Goal: Browse casually: Explore the website without a specific task or goal

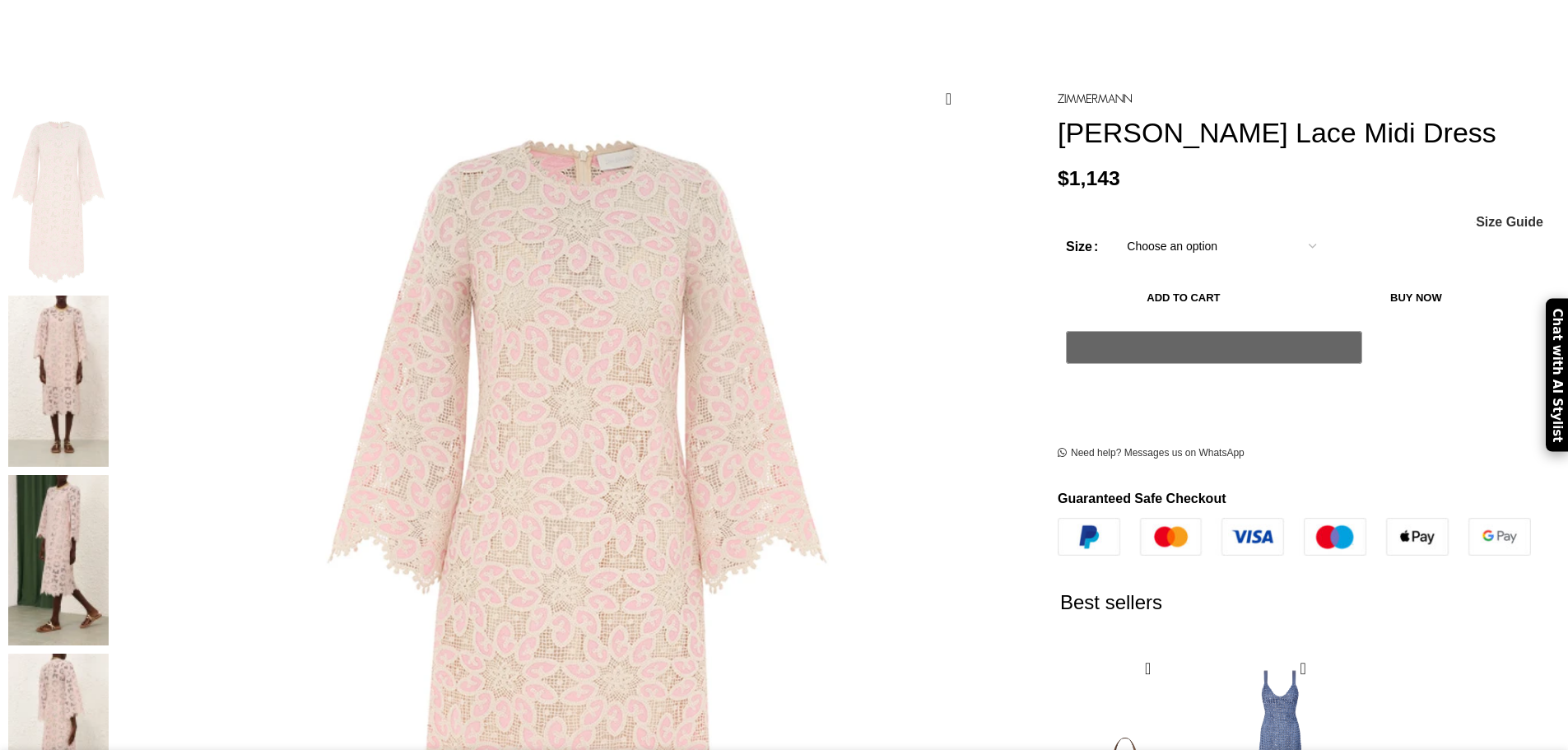
click at [108, 296] on img at bounding box center [59, 381] width 101 height 171
click at [108, 475] on img at bounding box center [59, 560] width 101 height 171
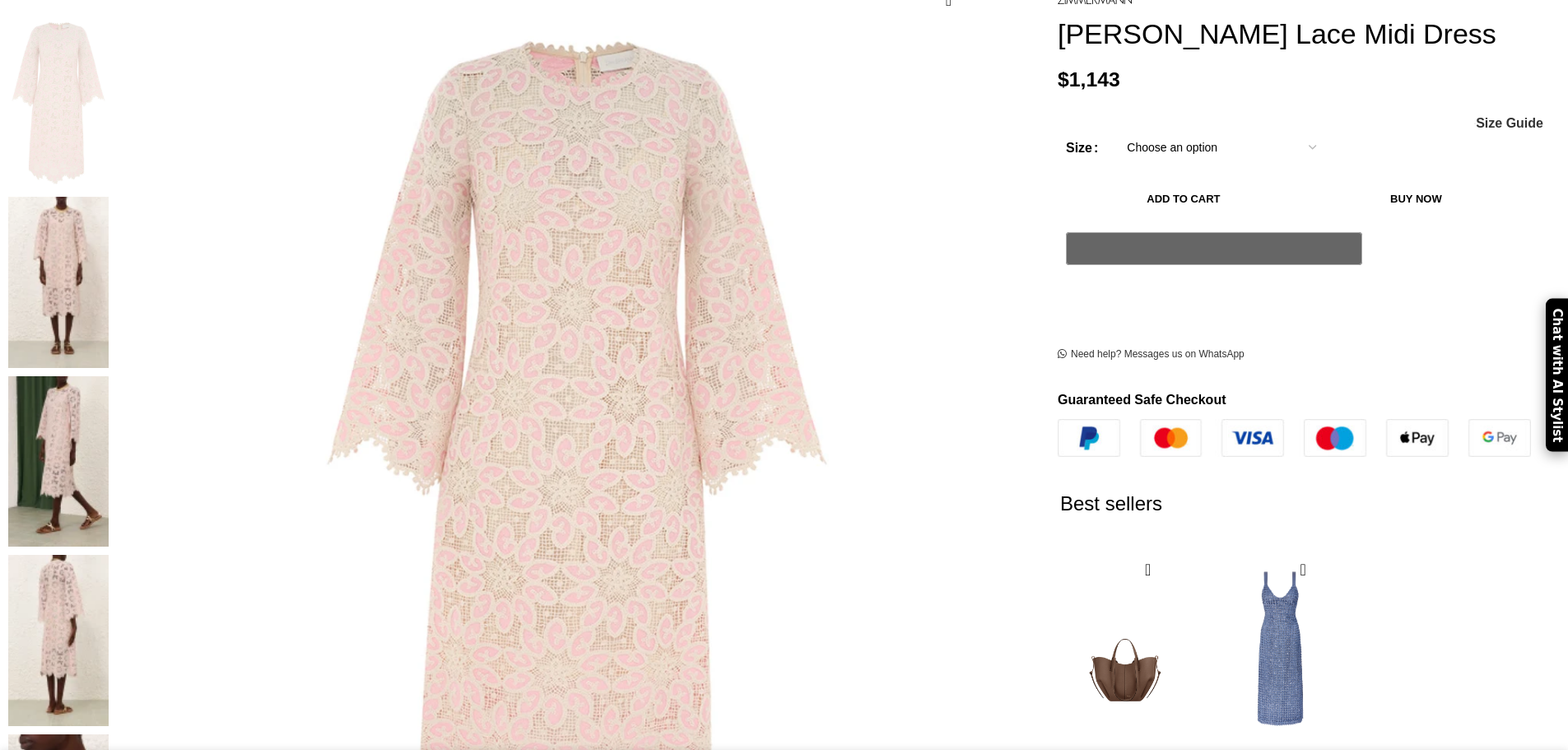
scroll to position [412, 0]
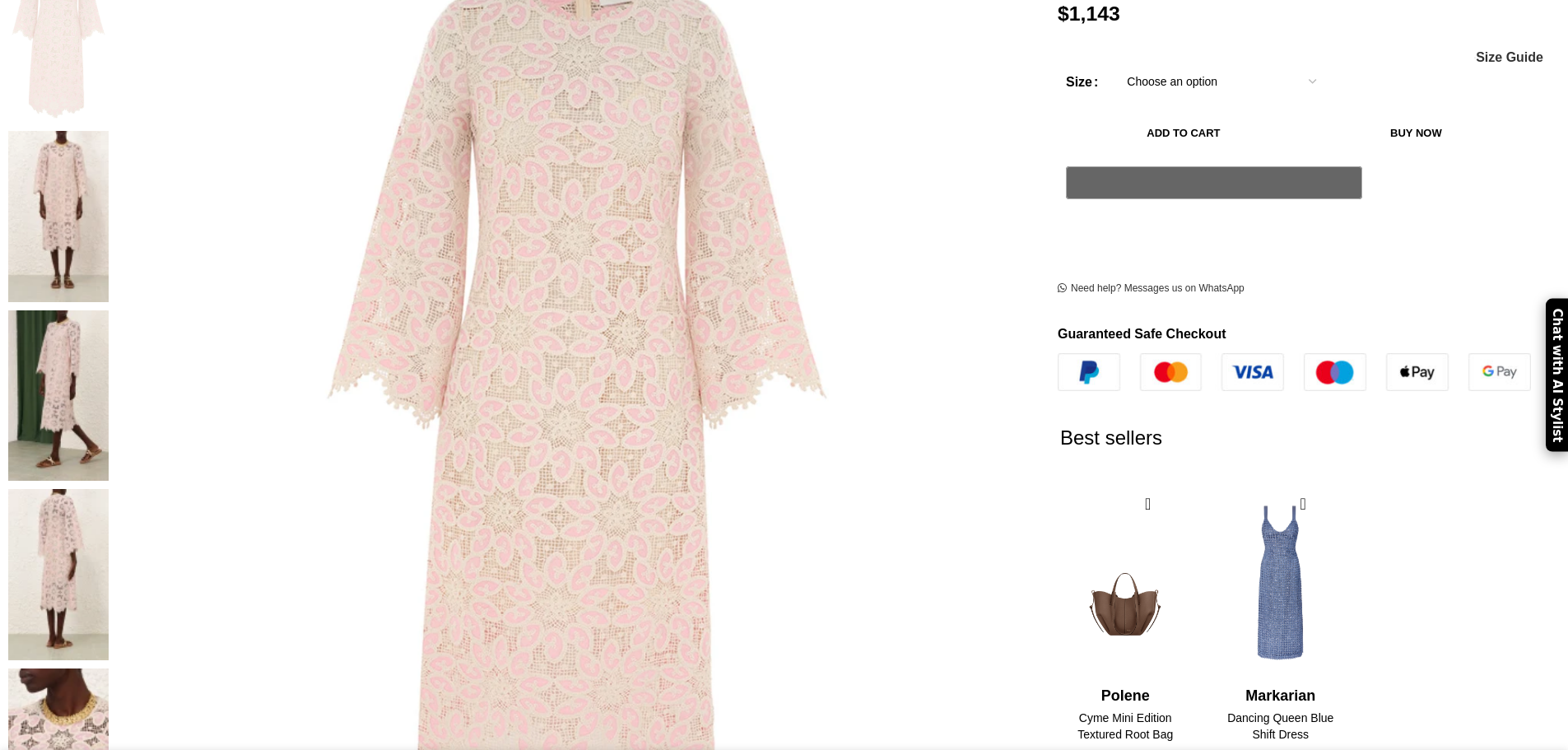
click at [108, 310] on img at bounding box center [59, 395] width 101 height 171
click at [108, 489] on img at bounding box center [59, 574] width 101 height 171
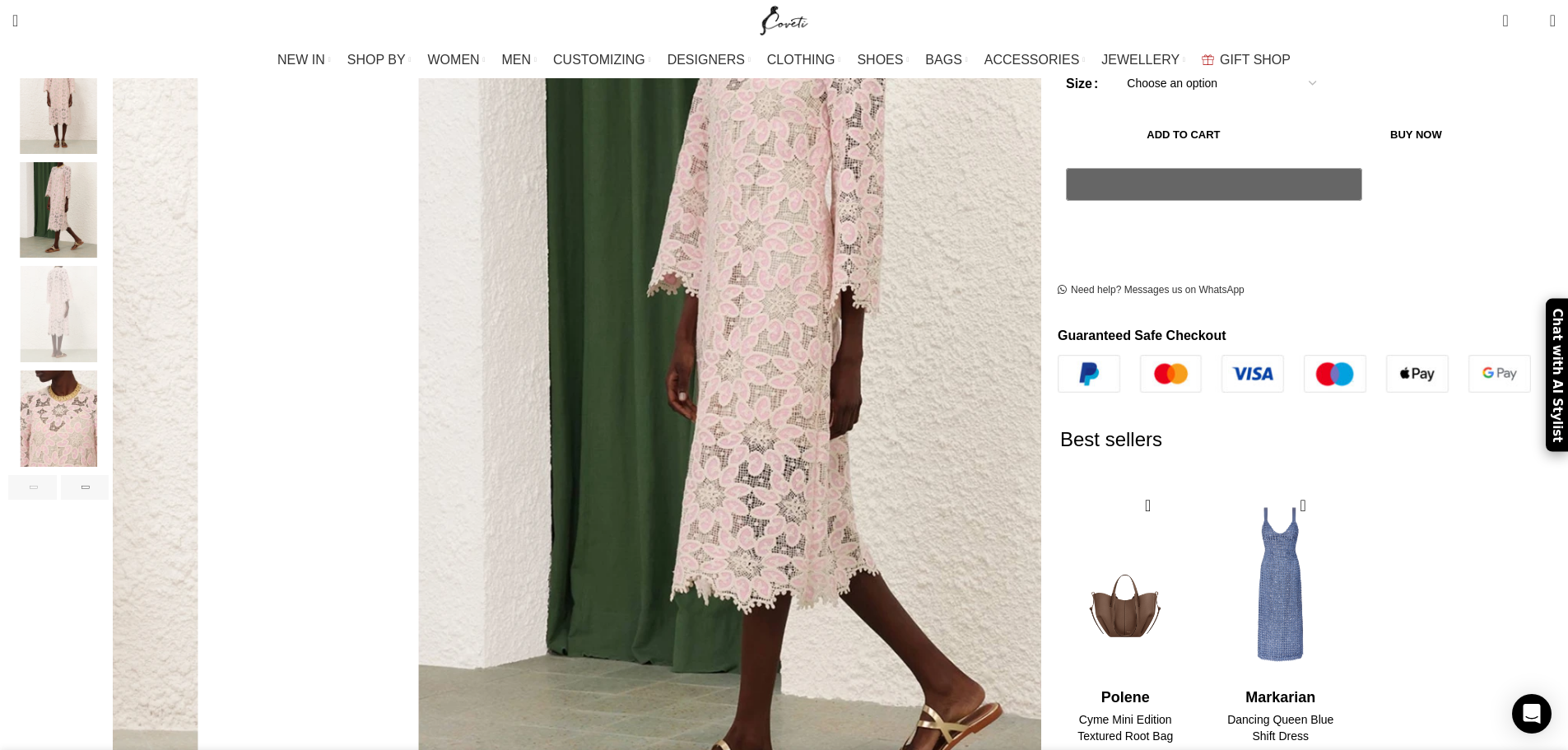
scroll to position [0, 174]
click at [108, 387] on img "5 / 7" at bounding box center [59, 418] width 101 height 96
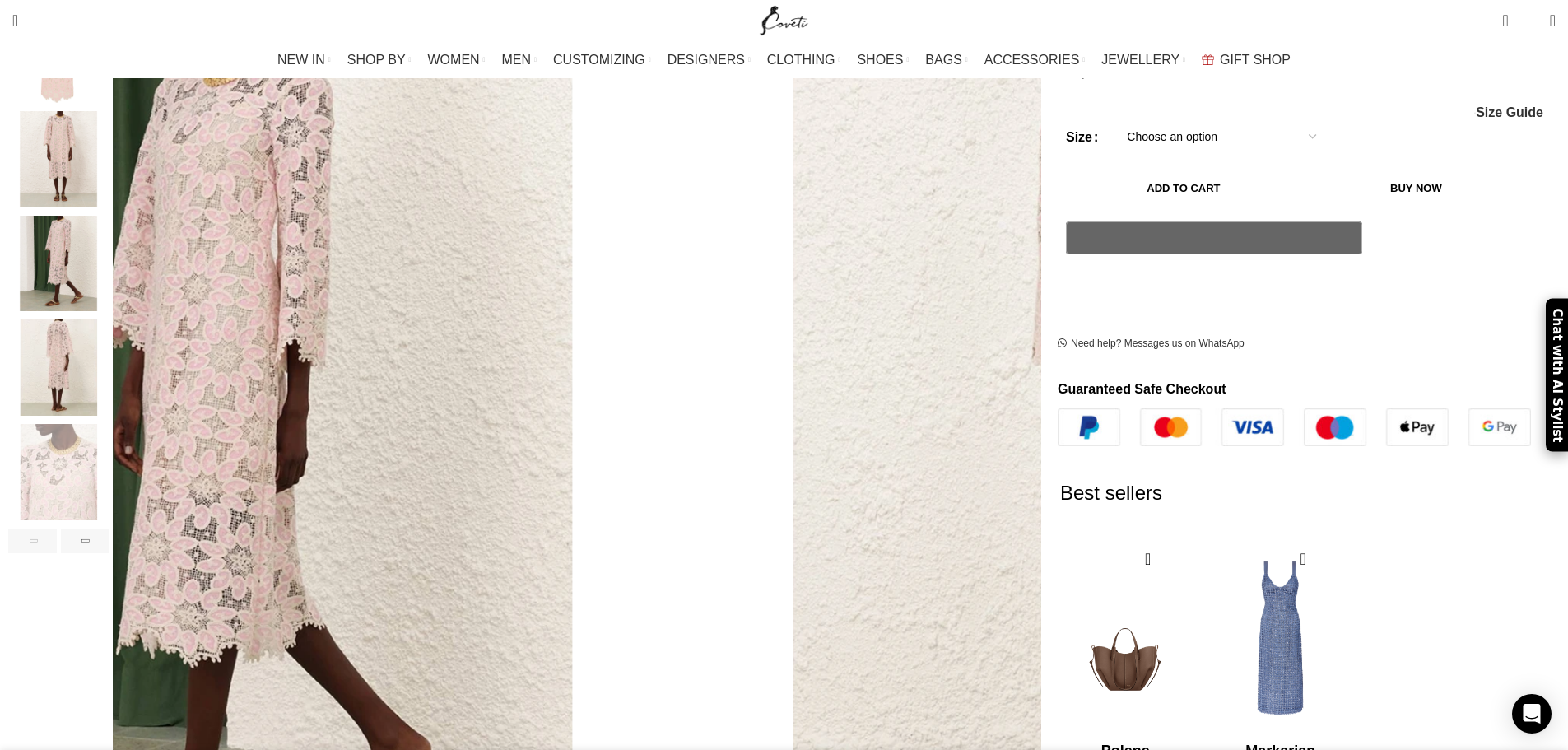
scroll to position [329, 0]
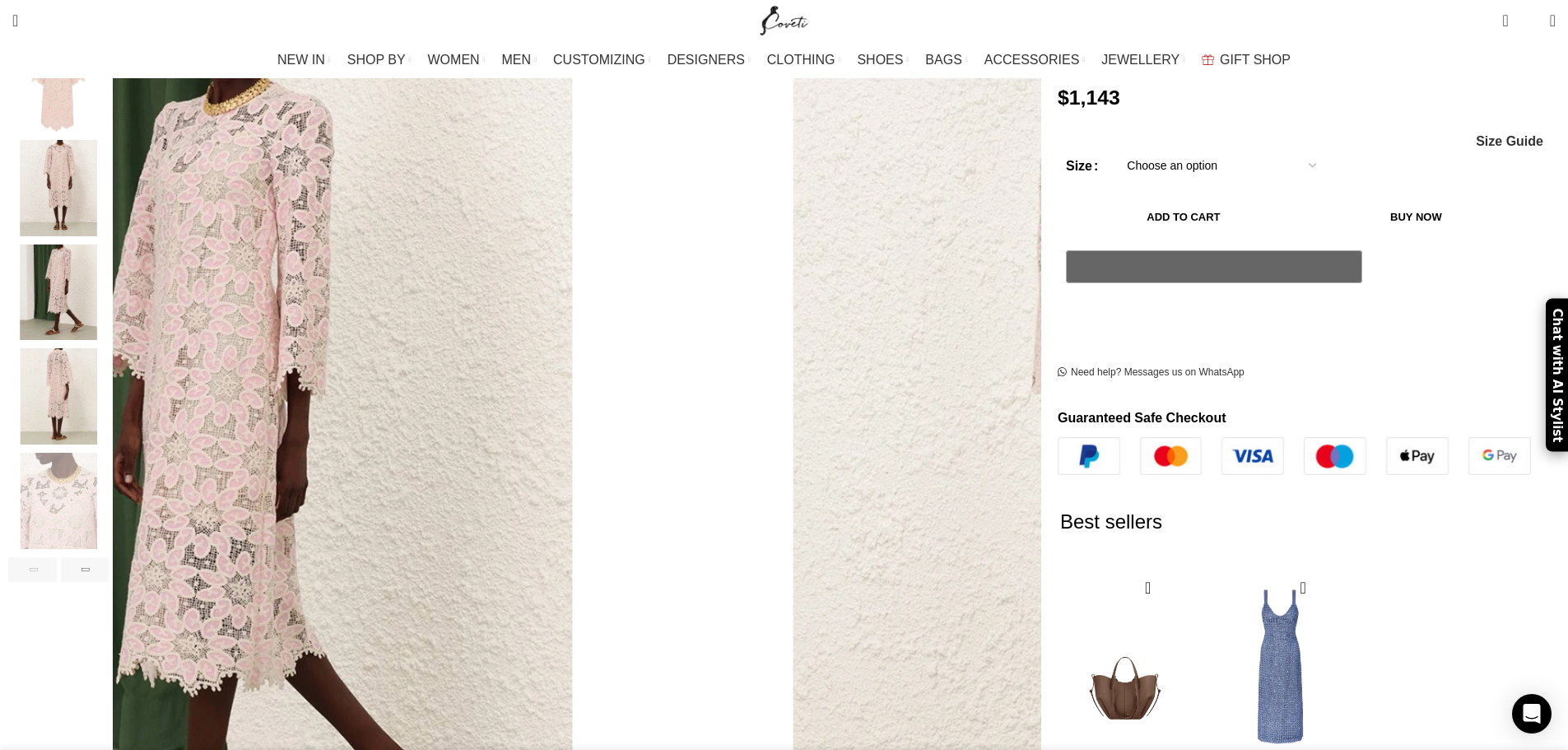
click at [108, 164] on img "2 / 7" at bounding box center [59, 188] width 101 height 96
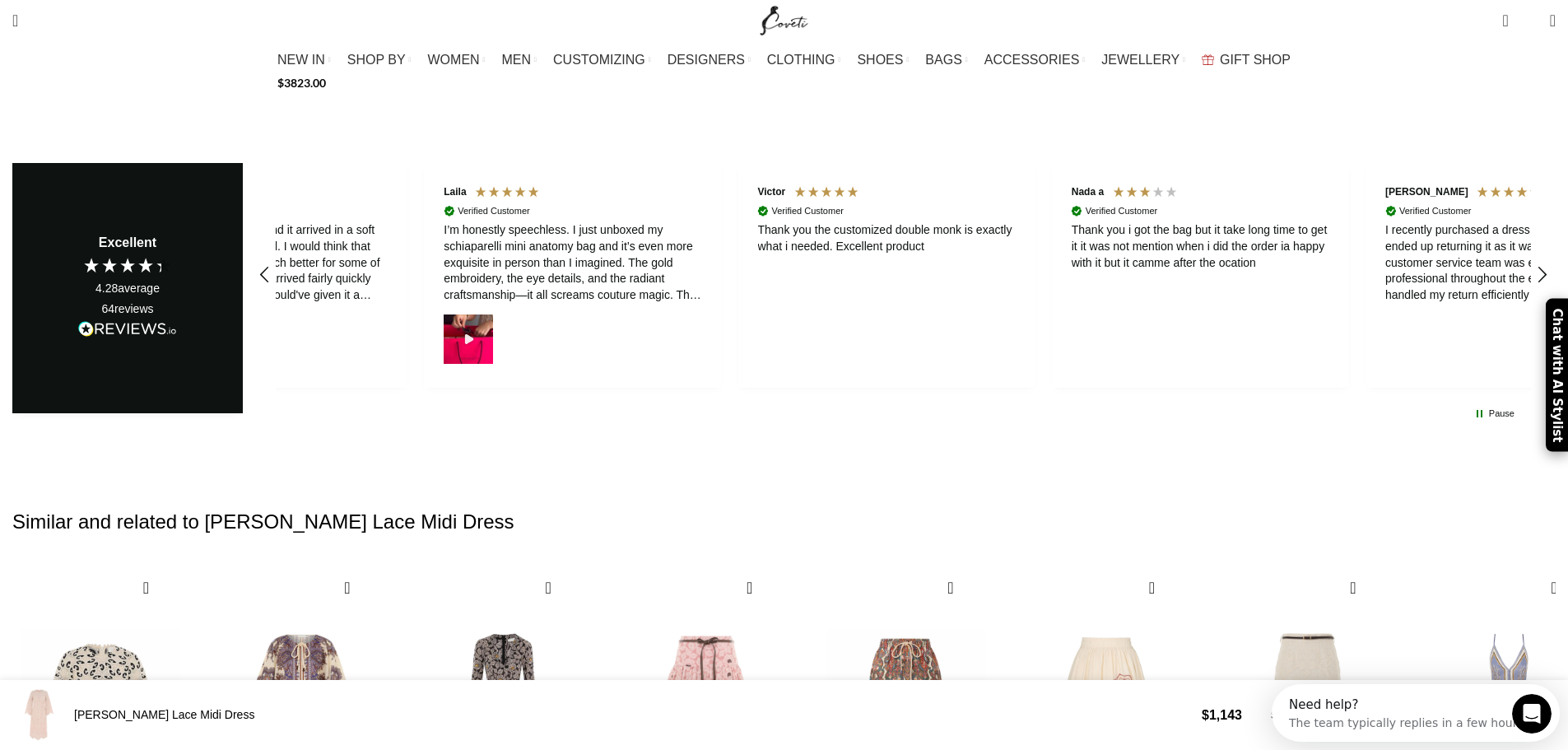
scroll to position [3703, 0]
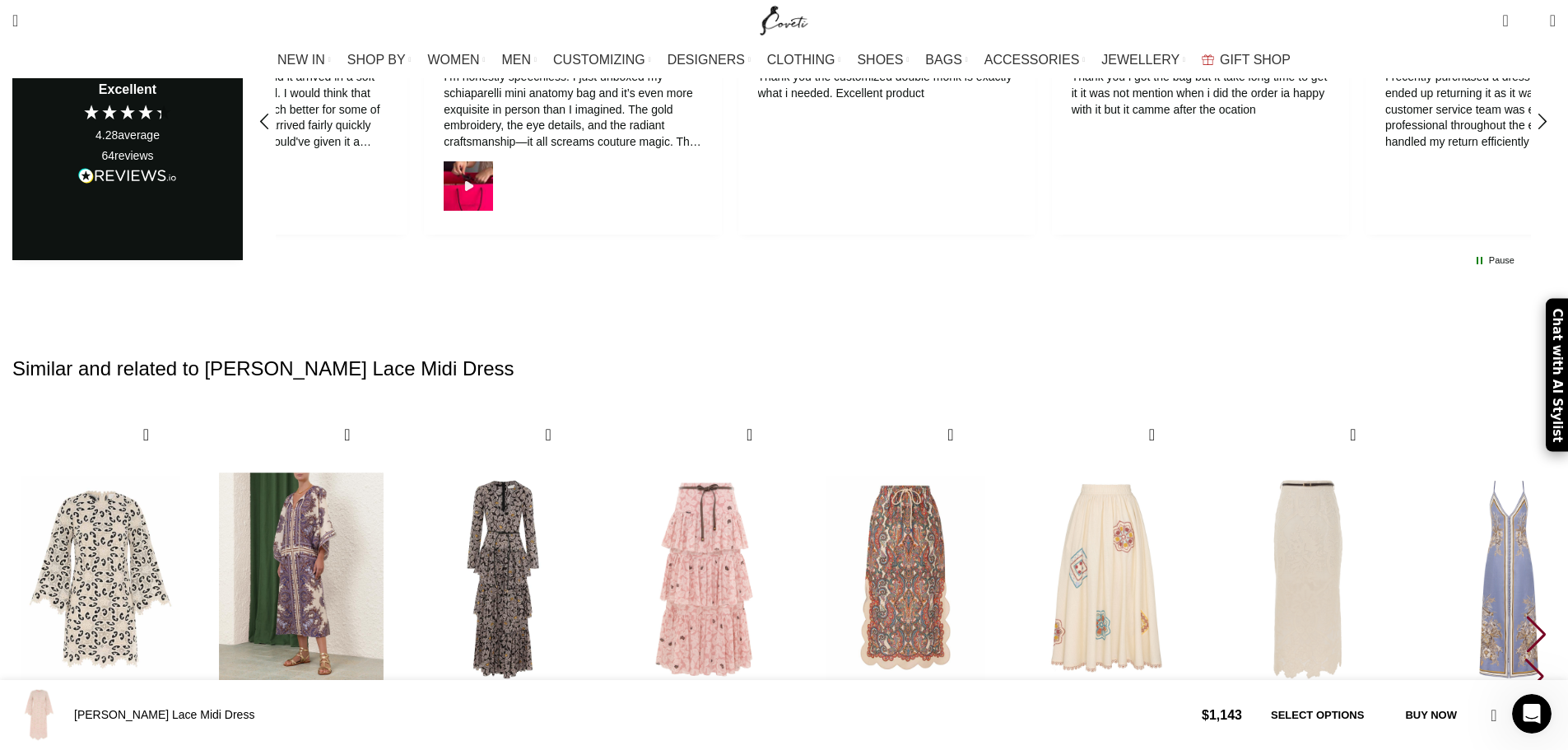
click at [393, 410] on img "2 / 30" at bounding box center [301, 580] width 182 height 339
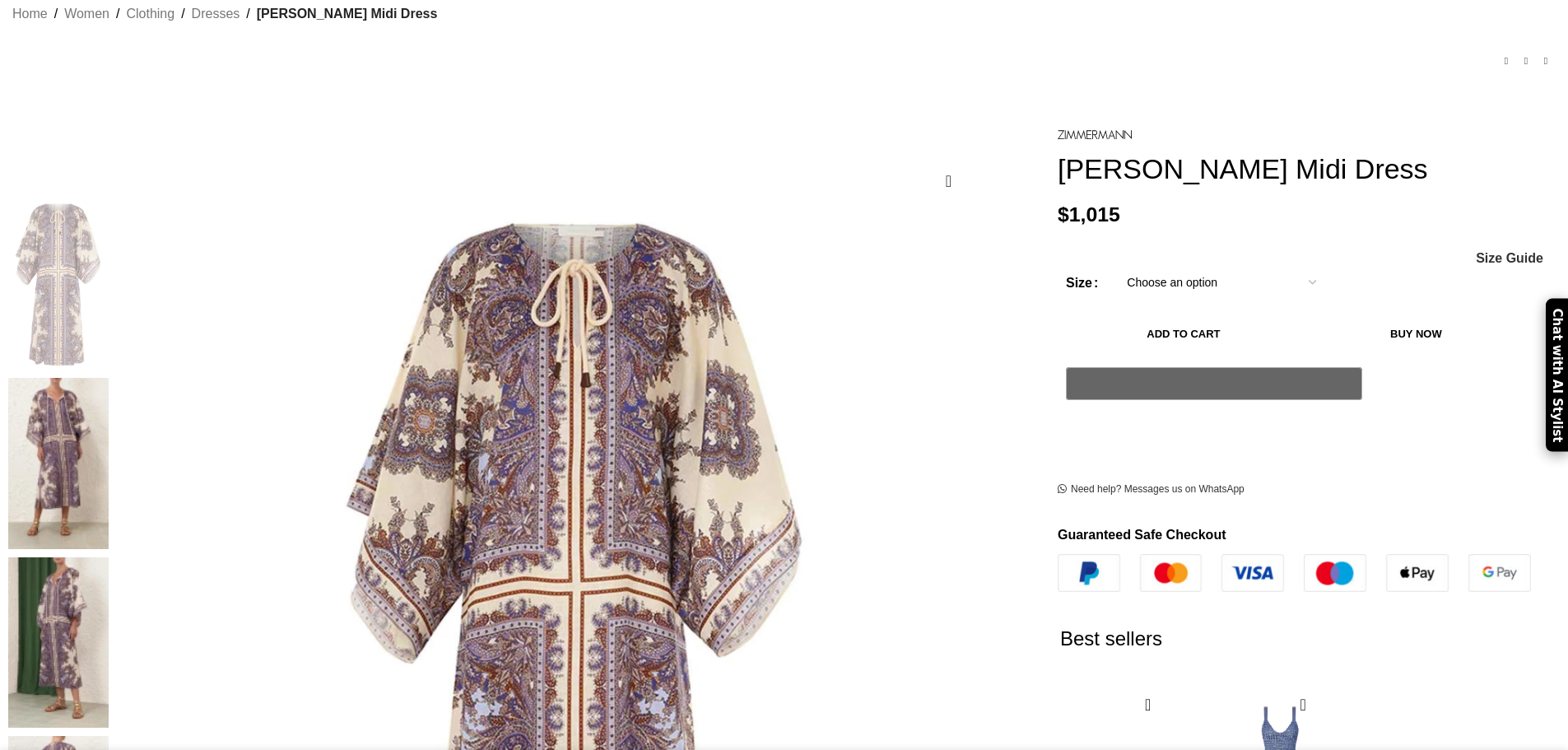
click at [108, 557] on img at bounding box center [59, 643] width 101 height 171
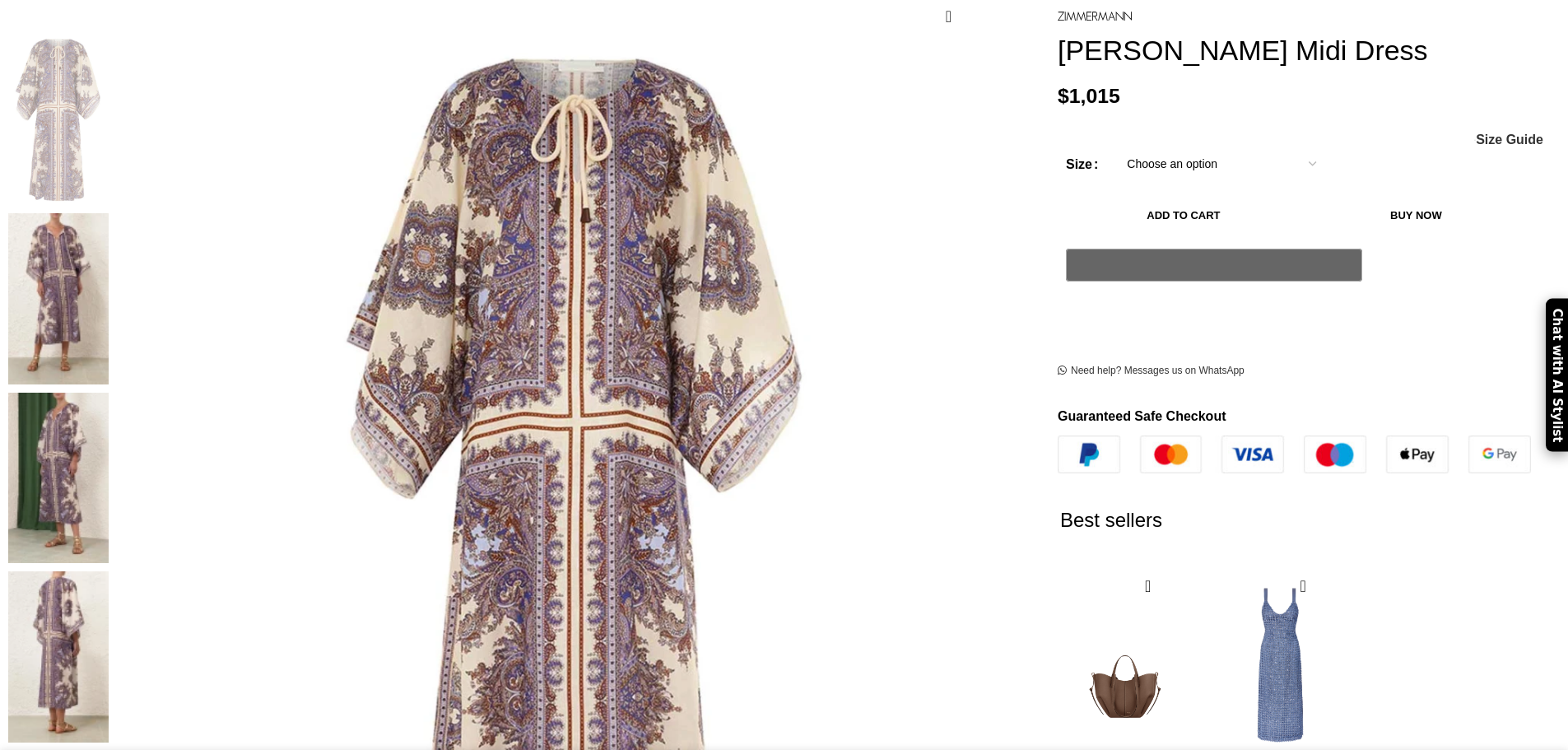
click at [108, 393] on img at bounding box center [59, 478] width 101 height 171
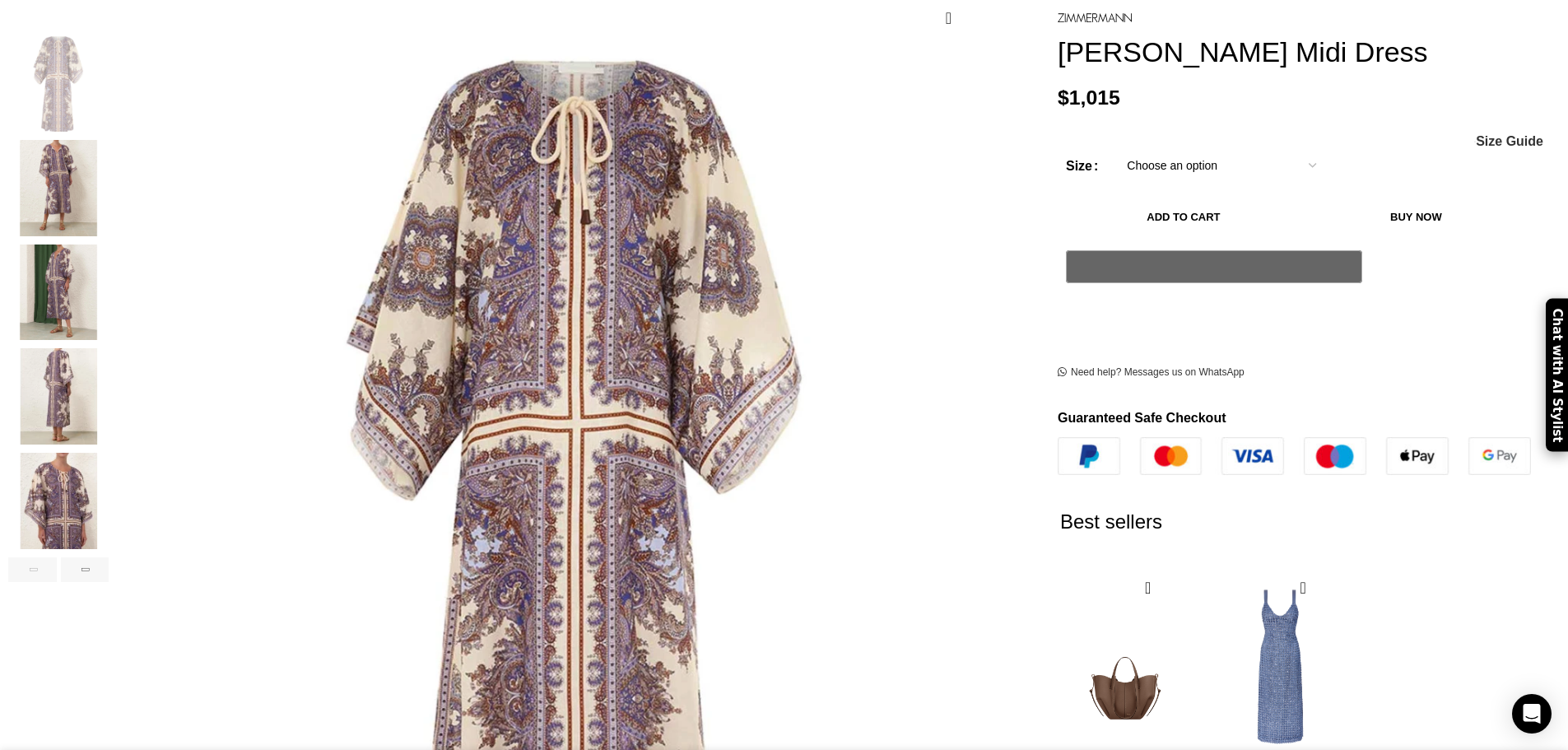
click at [108, 280] on img "3 / 8" at bounding box center [59, 292] width 101 height 96
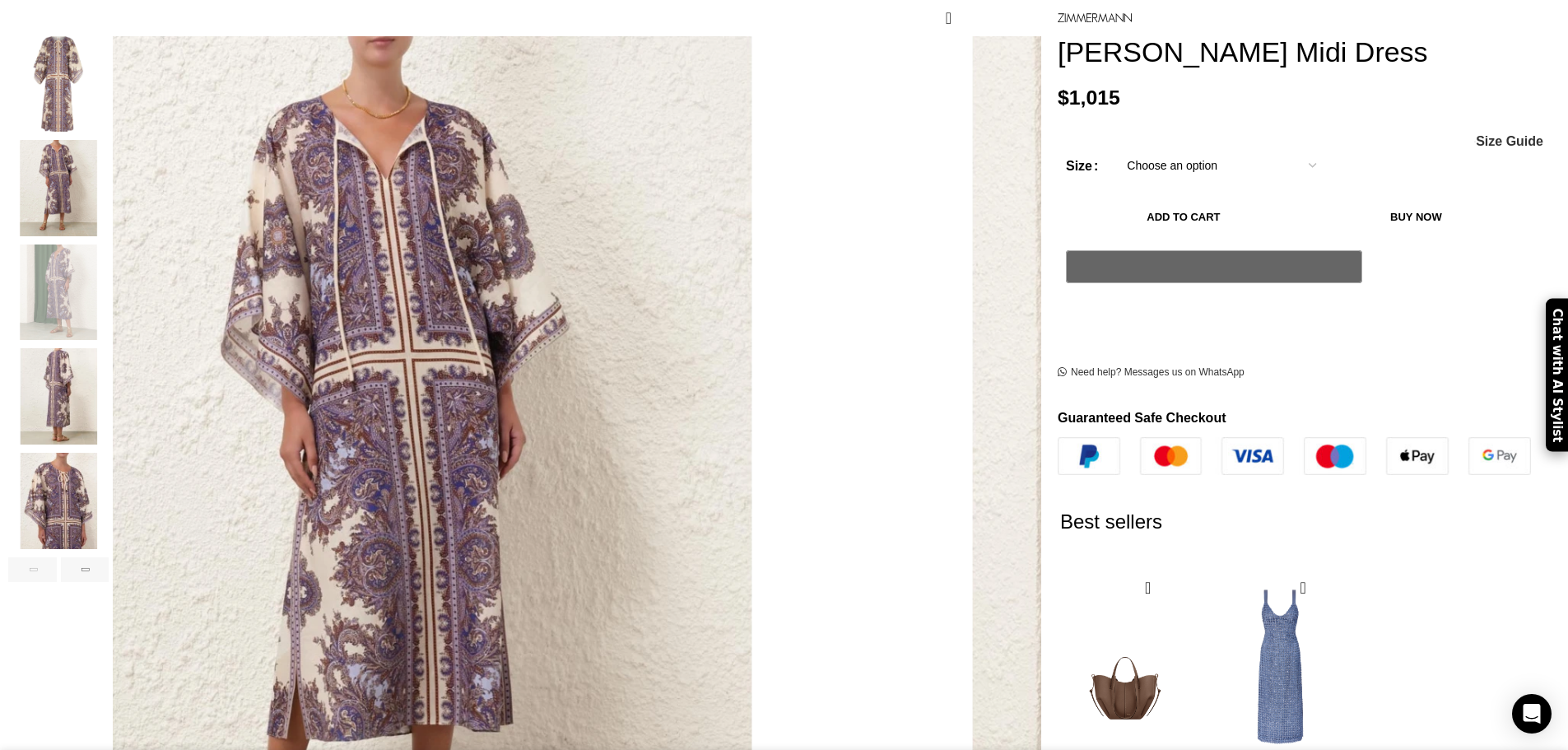
scroll to position [0, 174]
click at [108, 373] on img "4 / 8" at bounding box center [59, 395] width 101 height 96
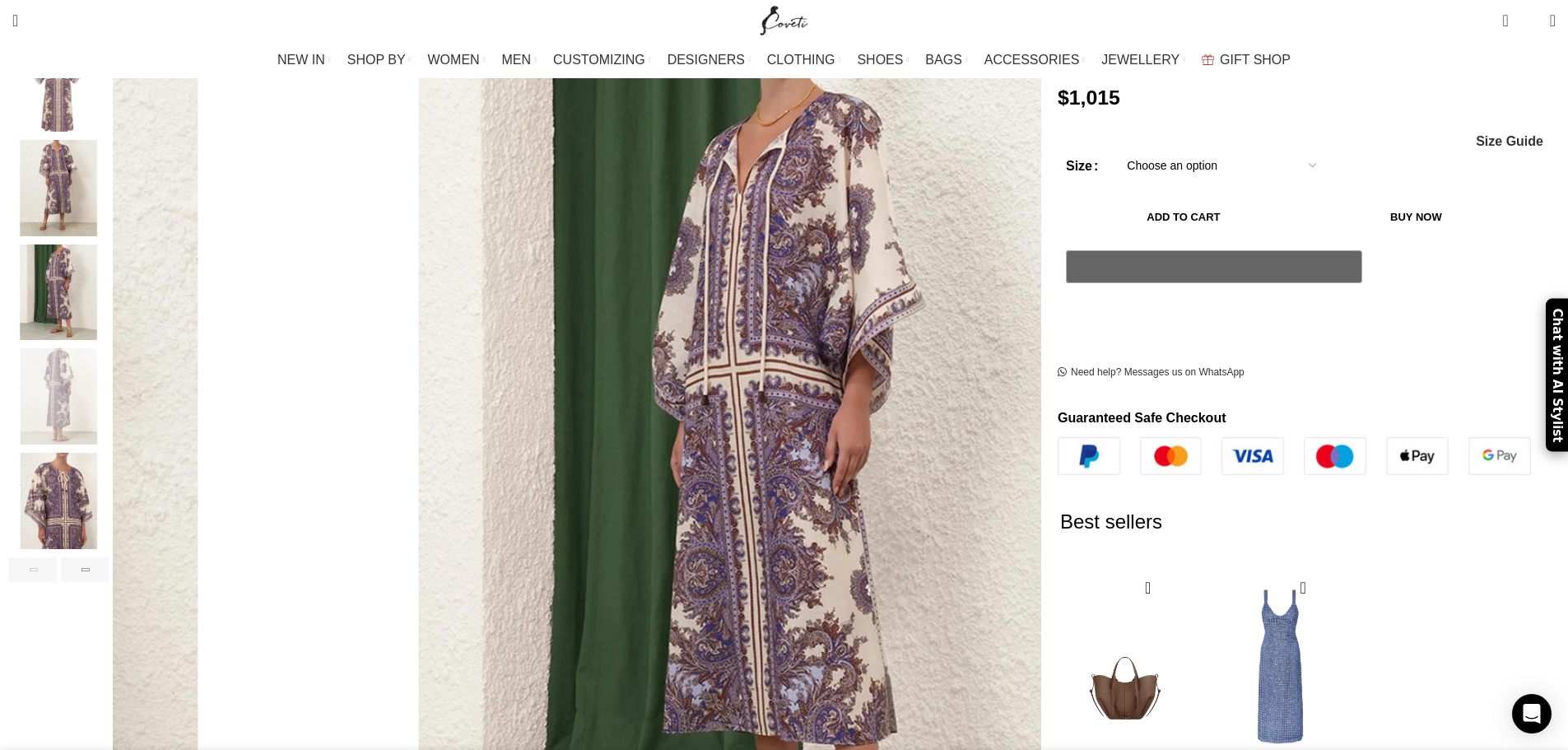
scroll to position [412, 0]
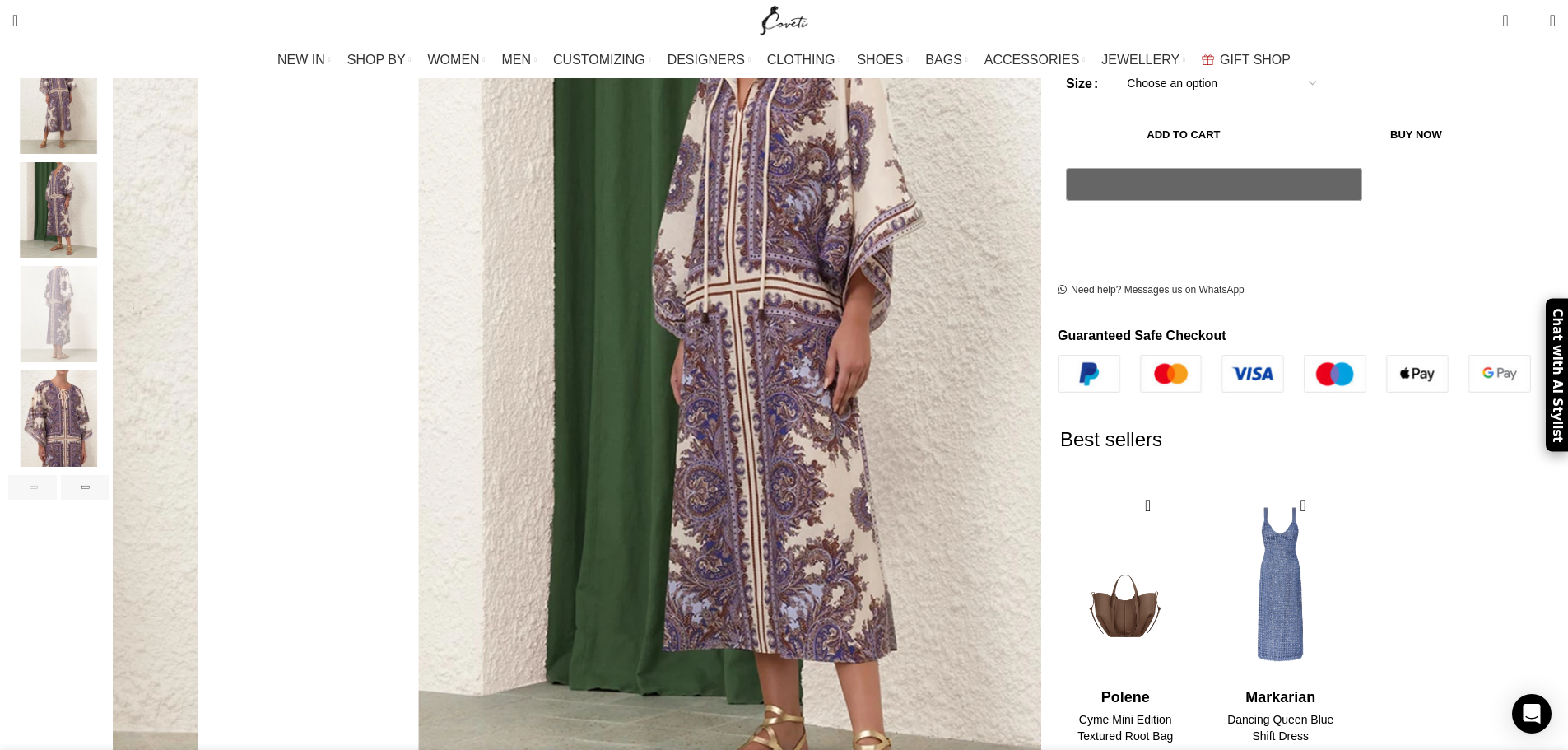
click at [108, 394] on img "5 / 8" at bounding box center [59, 418] width 101 height 96
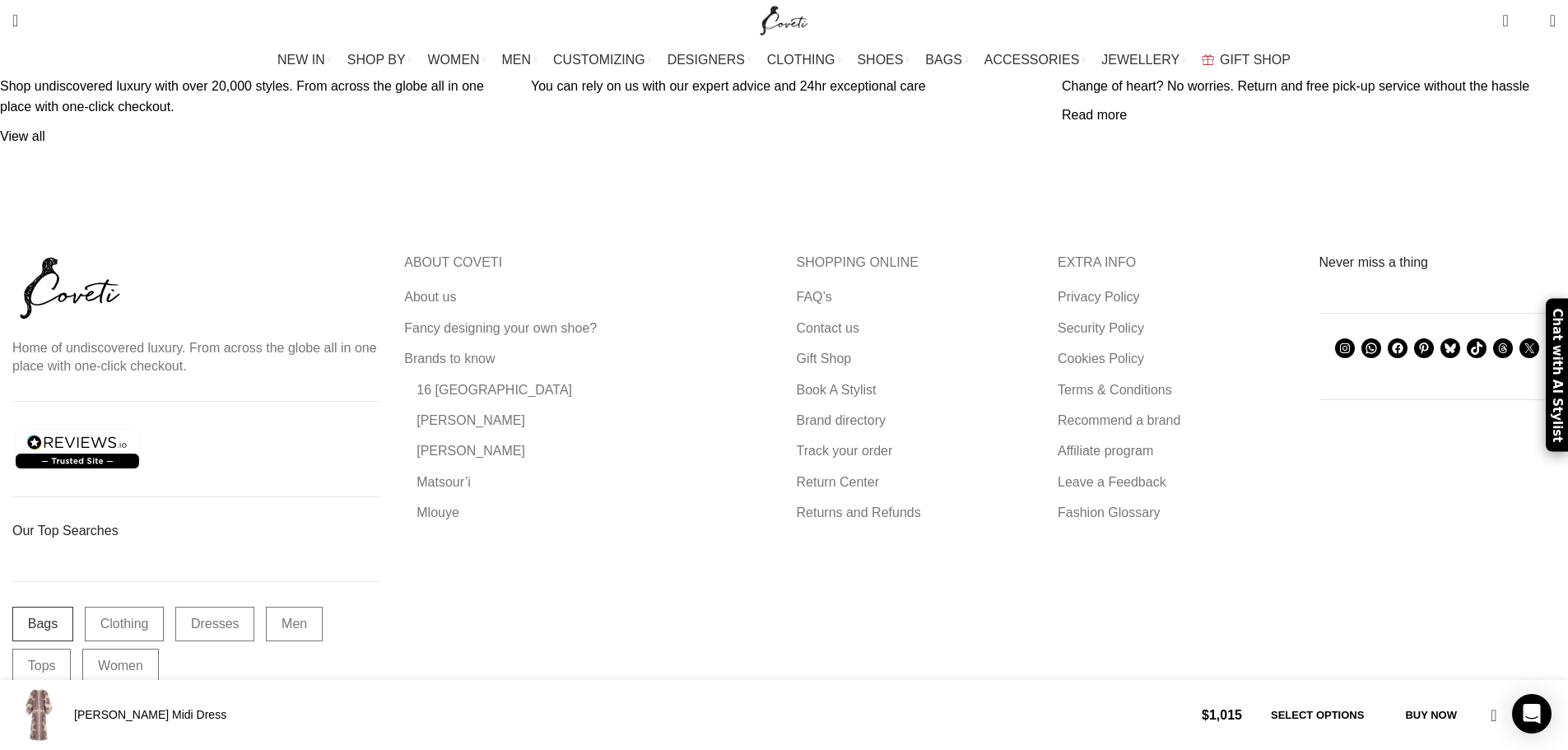
scroll to position [4371, 0]
